Goal: Task Accomplishment & Management: Use online tool/utility

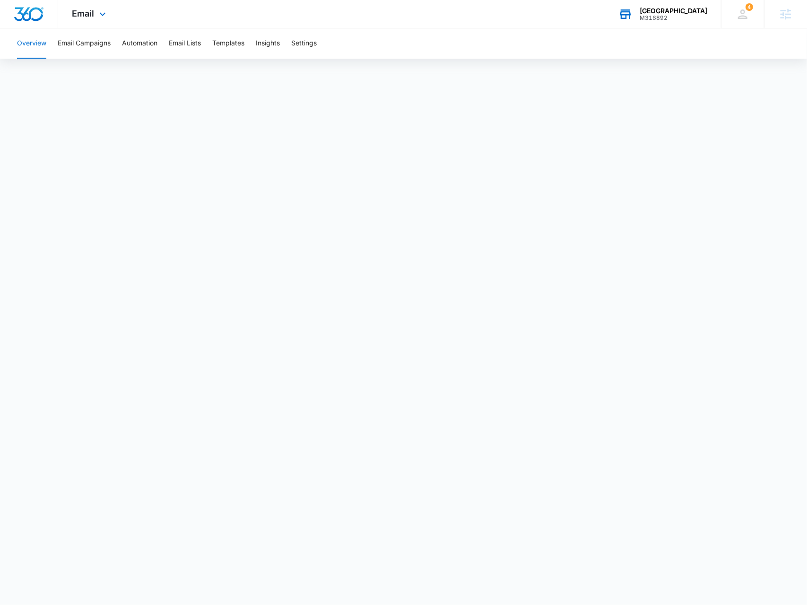
click at [654, 17] on div "M316892" at bounding box center [674, 18] width 68 height 7
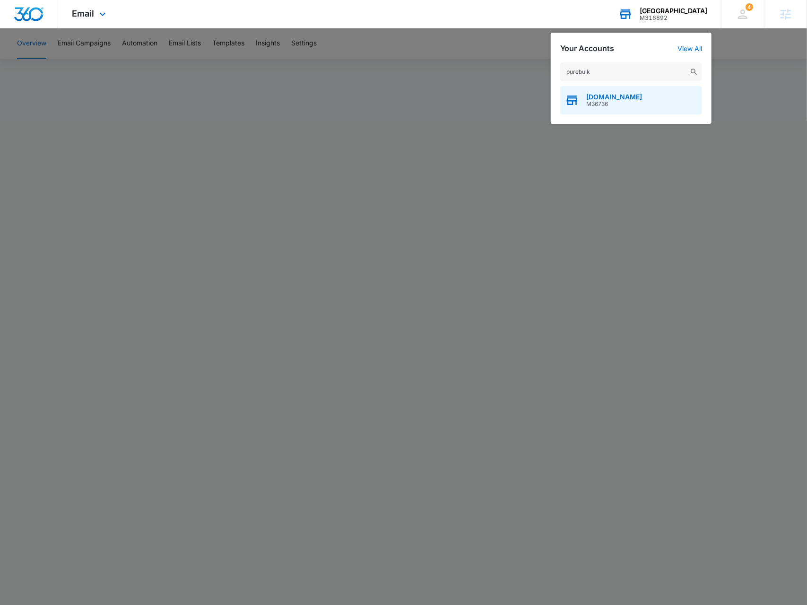
type input "purebulk"
click at [608, 104] on span "M36736" at bounding box center [614, 104] width 56 height 7
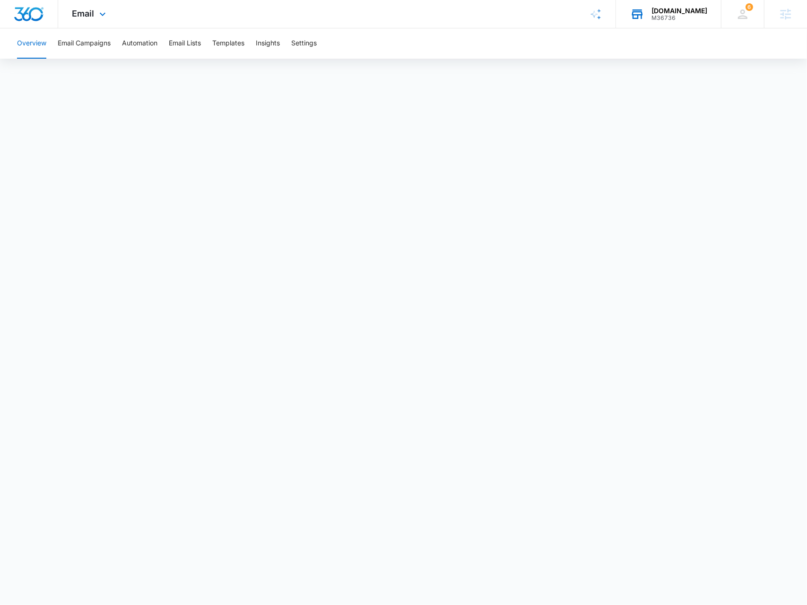
click at [98, 23] on div "Email Apps Reputation Forms CRM Email Social POS Content Ads Intelligence Files…" at bounding box center [90, 14] width 64 height 28
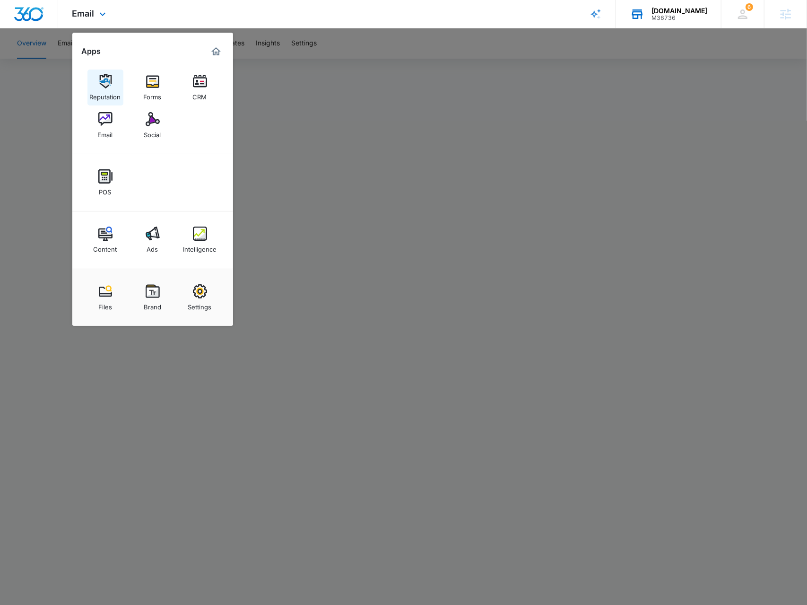
click at [95, 85] on link "Reputation" at bounding box center [105, 87] width 36 height 36
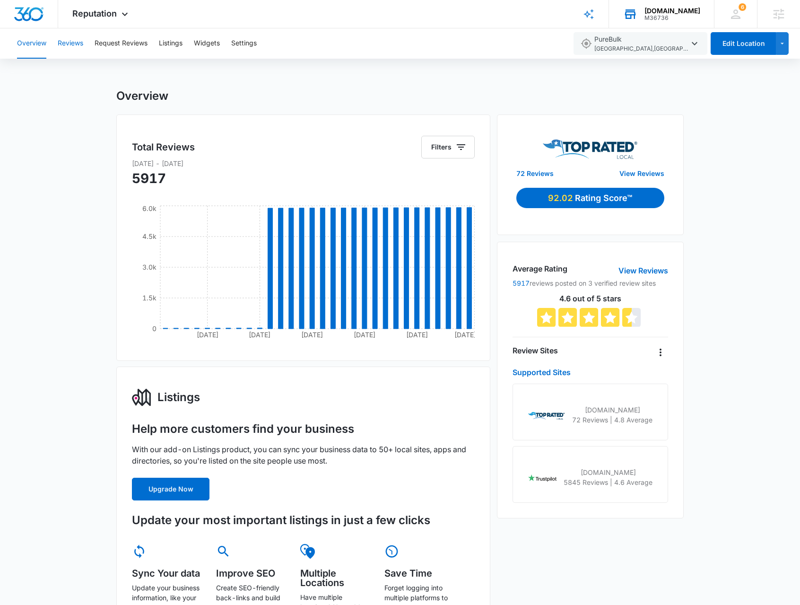
click at [76, 42] on button "Reviews" at bounding box center [71, 43] width 26 height 30
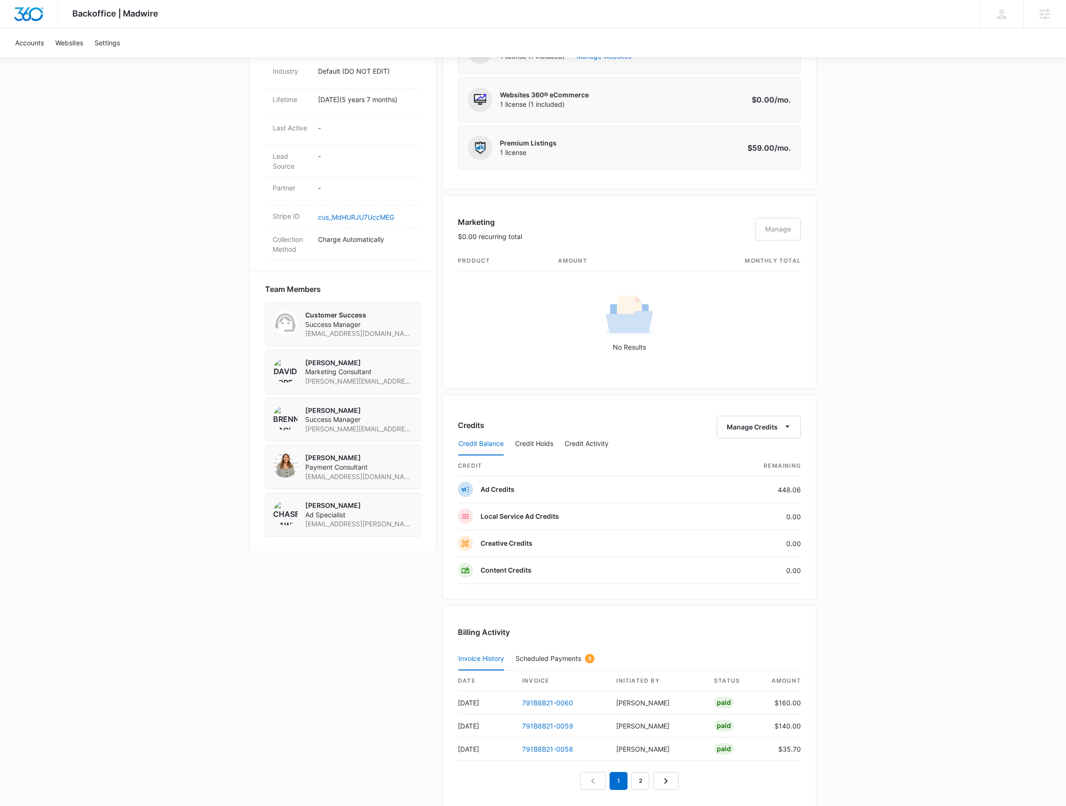
scroll to position [252, 0]
